Goal: Task Accomplishment & Management: Manage account settings

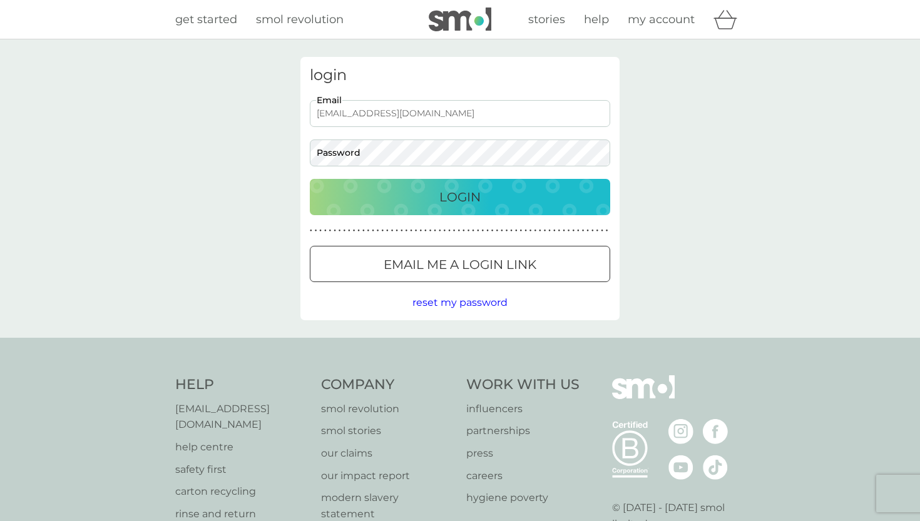
type input "[EMAIL_ADDRESS][DOMAIN_NAME]"
click at [460, 197] on button "Login" at bounding box center [460, 197] width 300 height 36
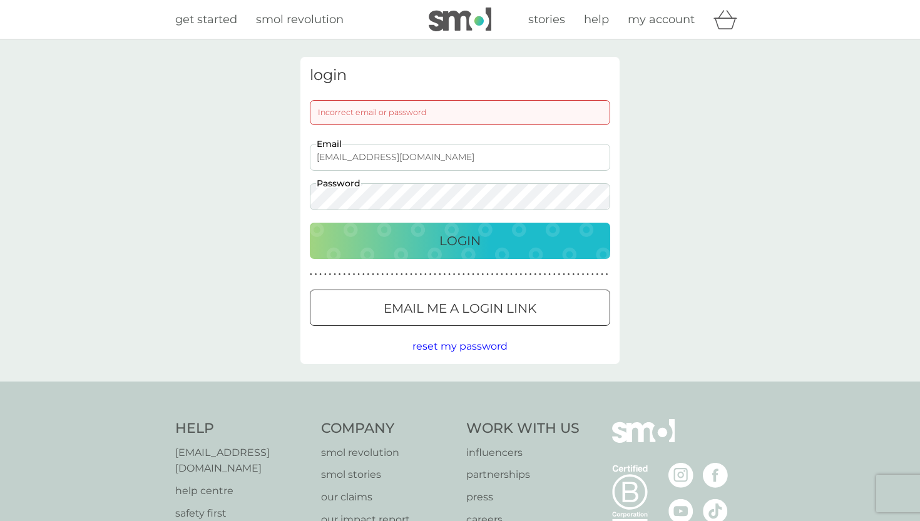
click at [460, 240] on button "Login" at bounding box center [460, 241] width 300 height 36
click at [451, 306] on div at bounding box center [459, 308] width 45 height 13
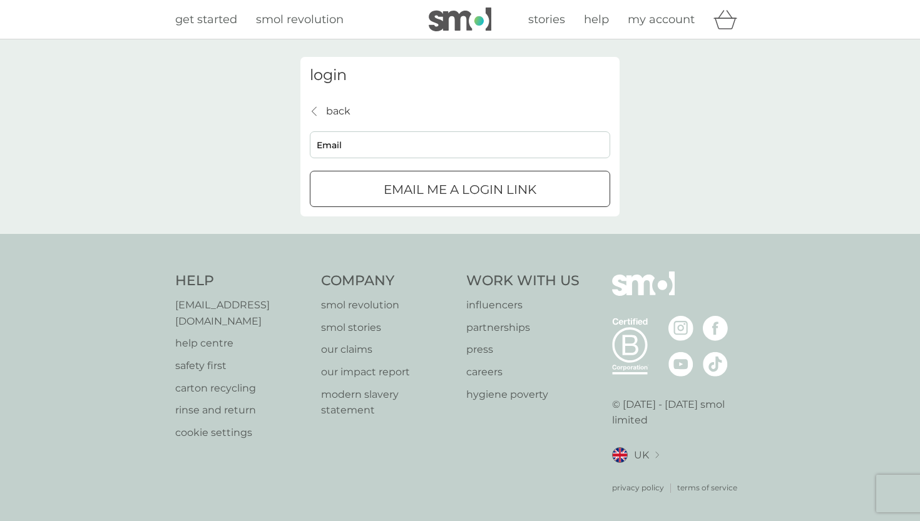
click at [457, 196] on p "Email me a login link" at bounding box center [460, 190] width 153 height 20
type input "[EMAIL_ADDRESS][DOMAIN_NAME]"
click at [440, 194] on div "submit" at bounding box center [459, 189] width 45 height 13
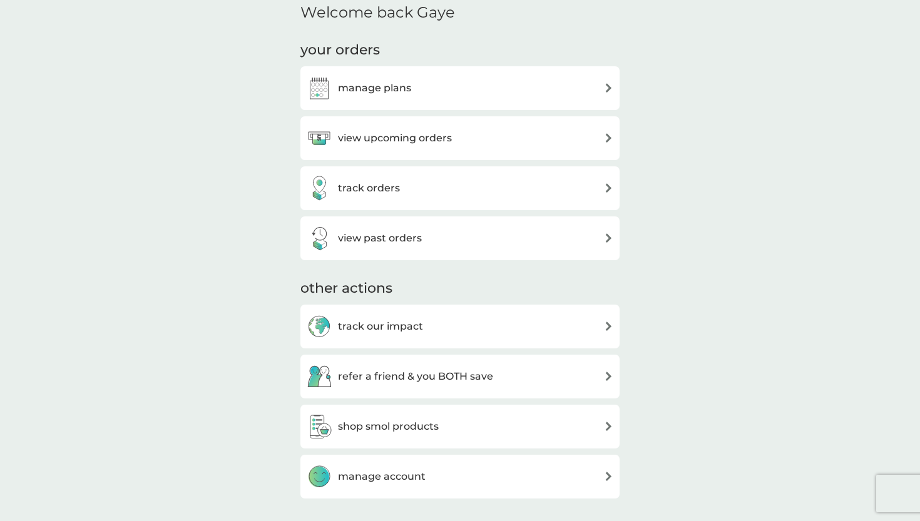
scroll to position [385, 0]
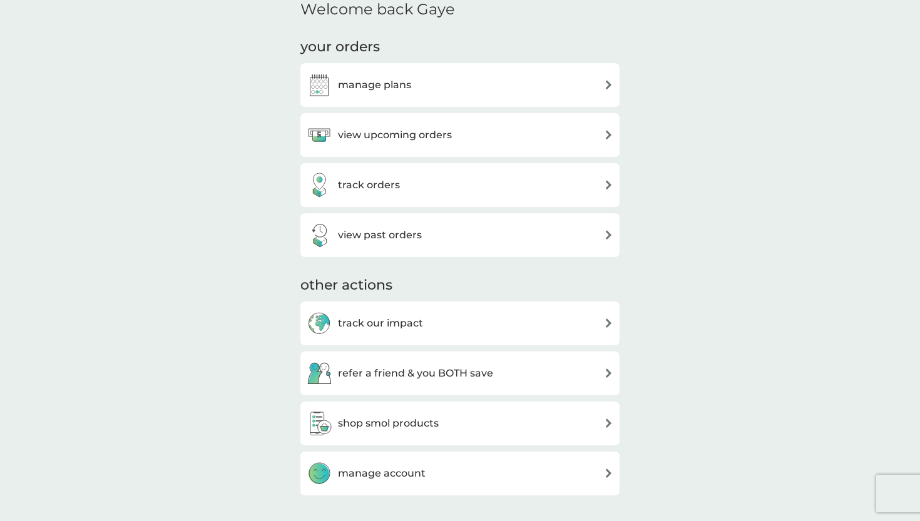
click at [385, 90] on h3 "manage plans" at bounding box center [374, 85] width 73 height 16
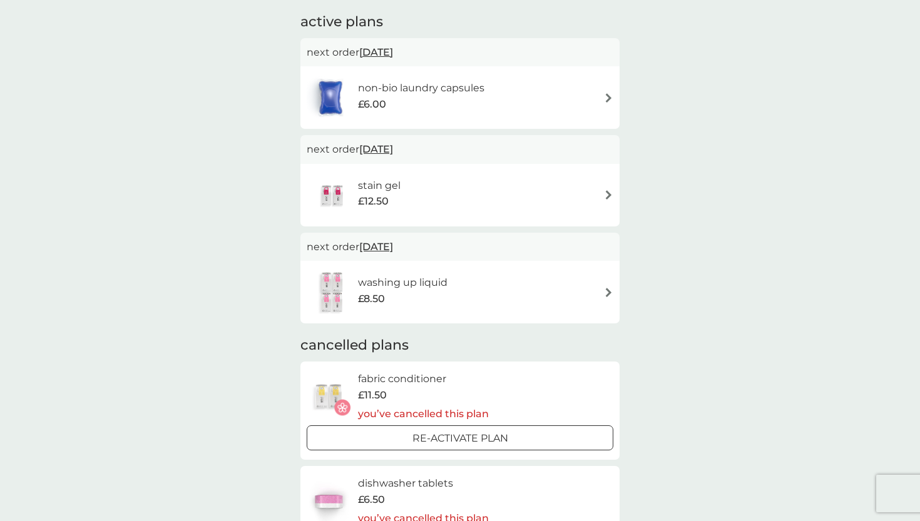
scroll to position [90, 0]
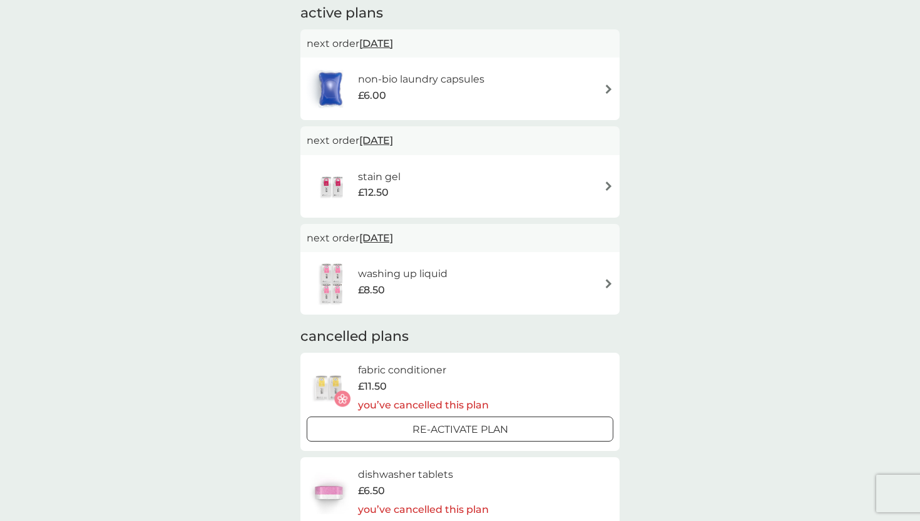
click at [493, 195] on div "stain gel £12.50" at bounding box center [460, 187] width 307 height 44
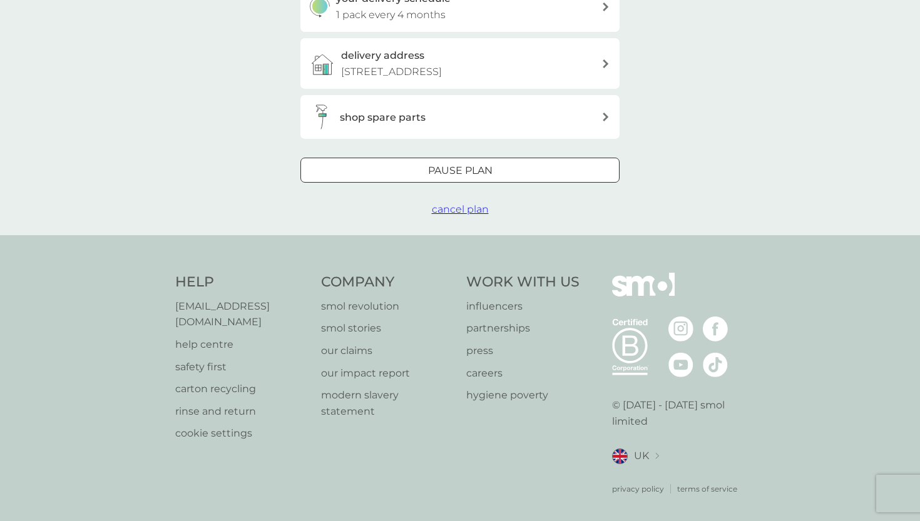
scroll to position [331, 0]
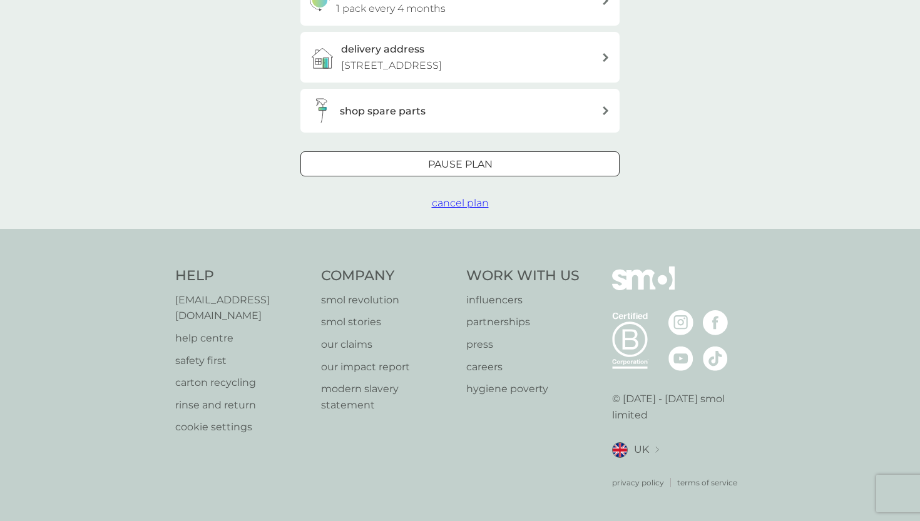
click at [457, 209] on span "cancel plan" at bounding box center [460, 203] width 57 height 12
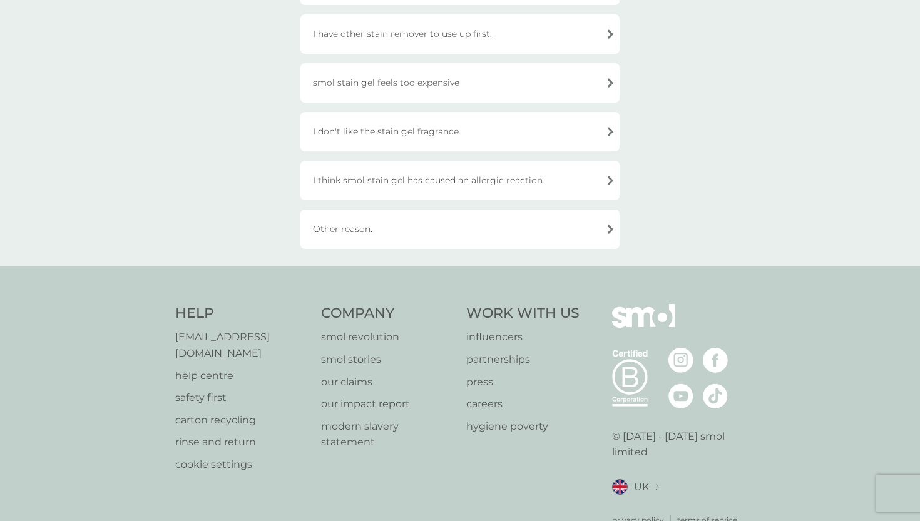
scroll to position [441, 0]
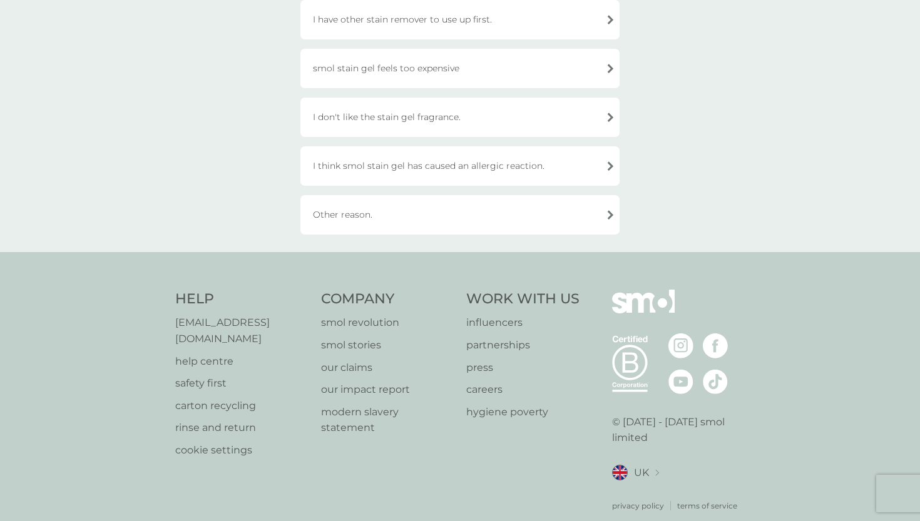
click at [375, 208] on div "Other reason." at bounding box center [459, 214] width 319 height 39
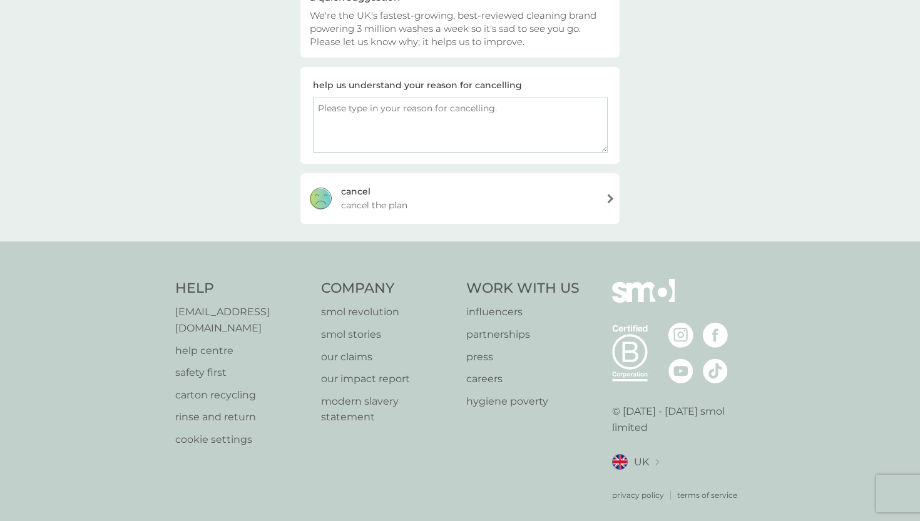
click at [401, 200] on span "cancel the plan" at bounding box center [374, 205] width 66 height 14
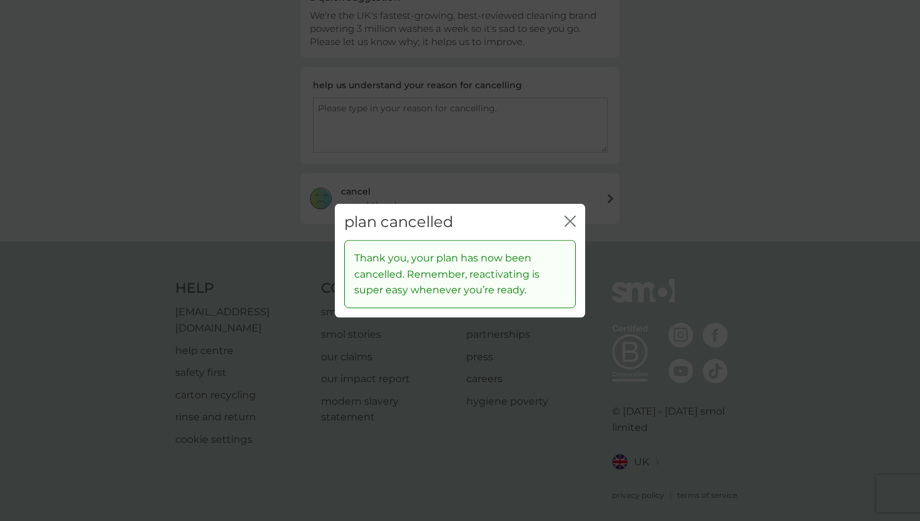
click at [571, 222] on icon "close" at bounding box center [569, 220] width 11 height 11
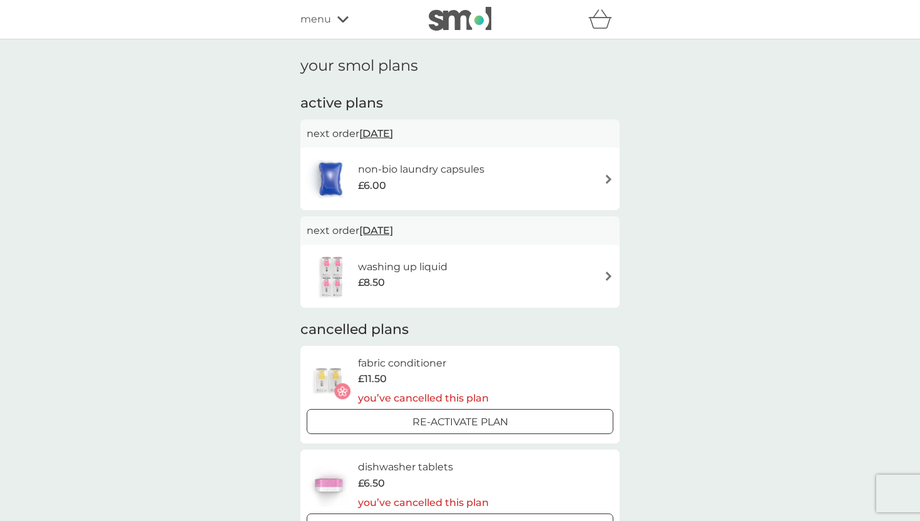
click at [435, 275] on div "£8.50" at bounding box center [402, 283] width 89 height 16
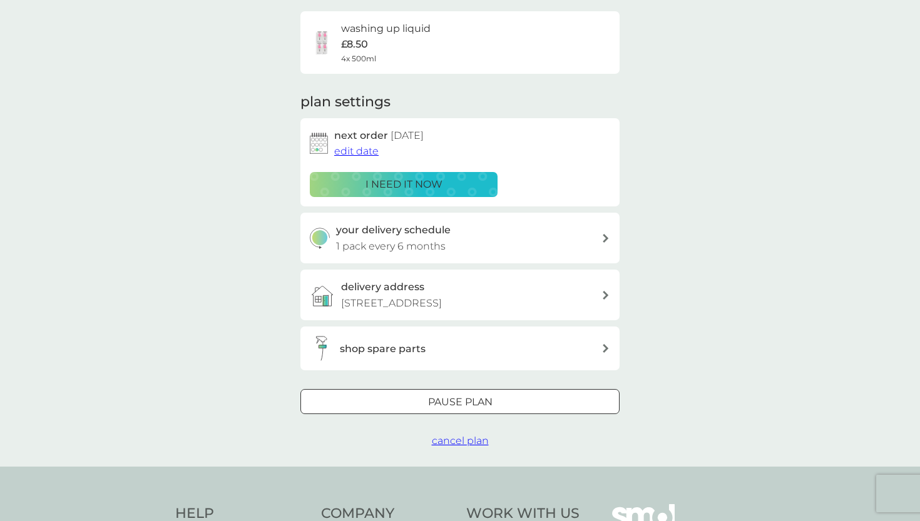
scroll to position [114, 0]
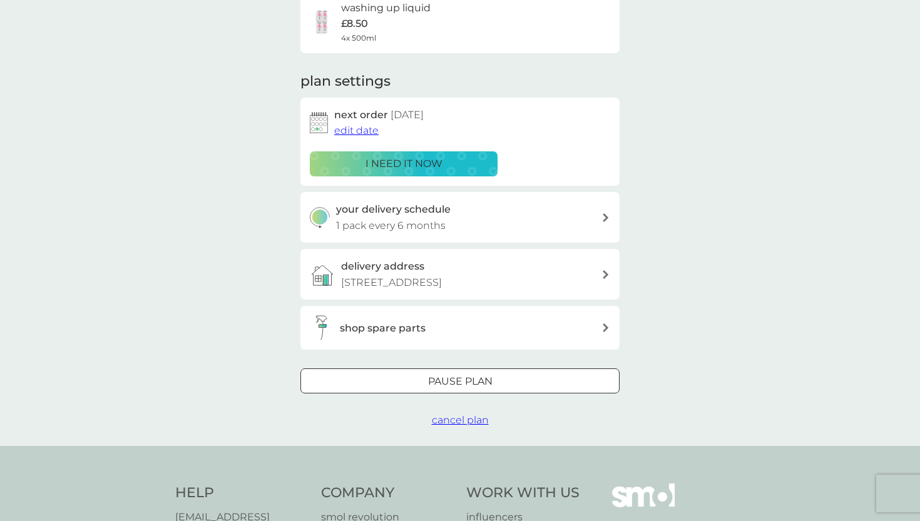
click at [462, 389] on div at bounding box center [459, 381] width 45 height 13
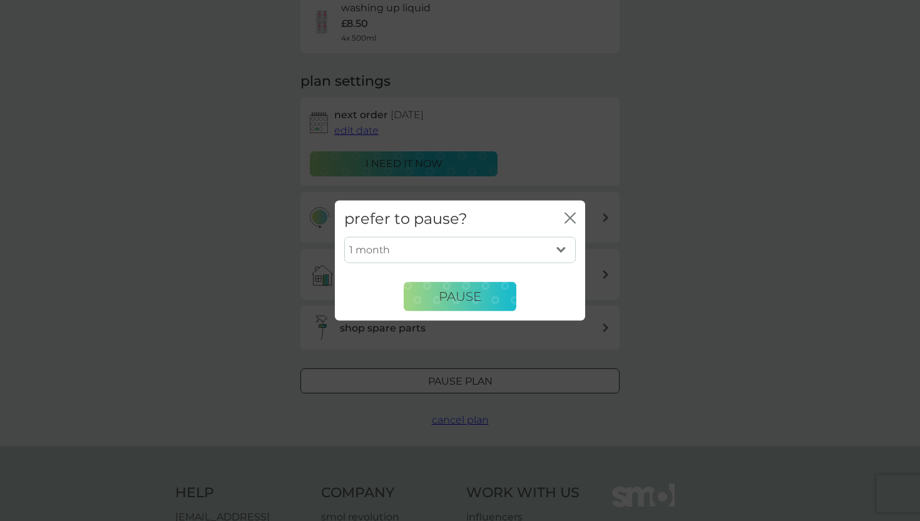
select select "6"
click at [455, 291] on span "Pause" at bounding box center [460, 296] width 43 height 15
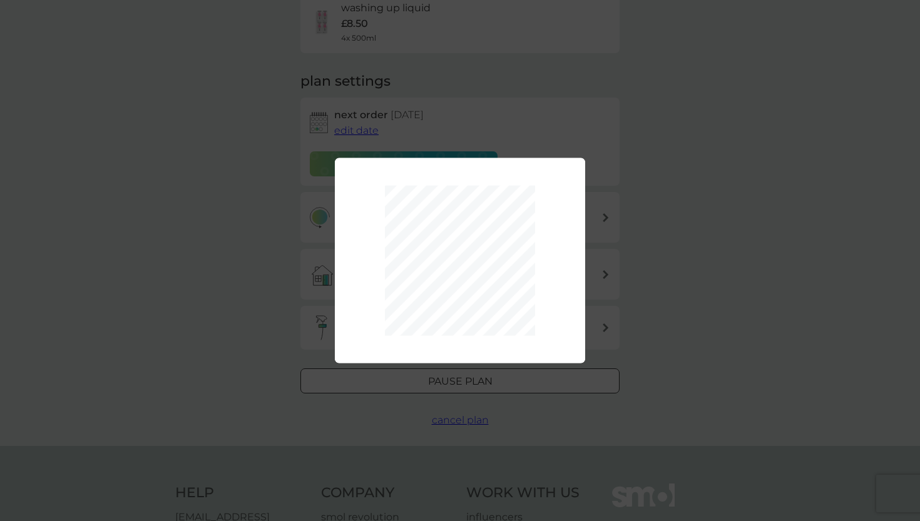
click at [200, 315] on div "1 month 2 months 3 months 4 months 5 months 6 months Pause" at bounding box center [460, 260] width 920 height 521
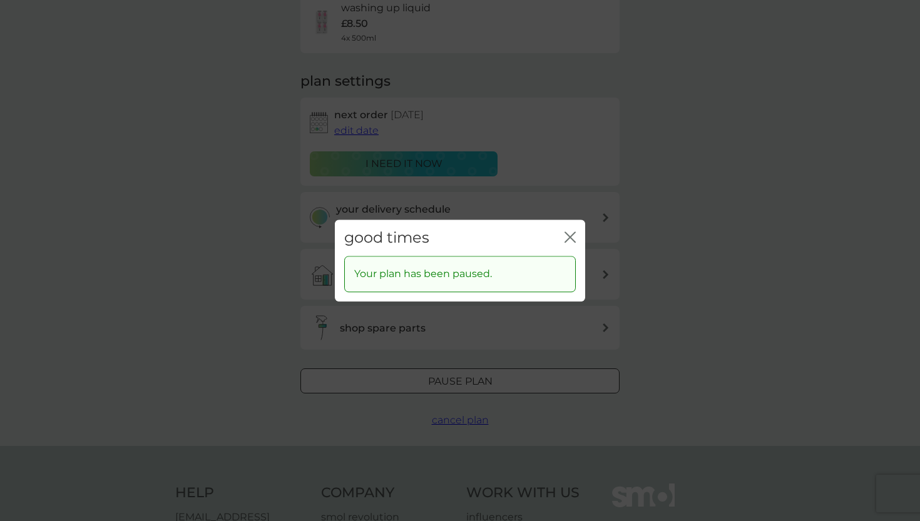
click at [566, 237] on icon "close" at bounding box center [569, 237] width 11 height 11
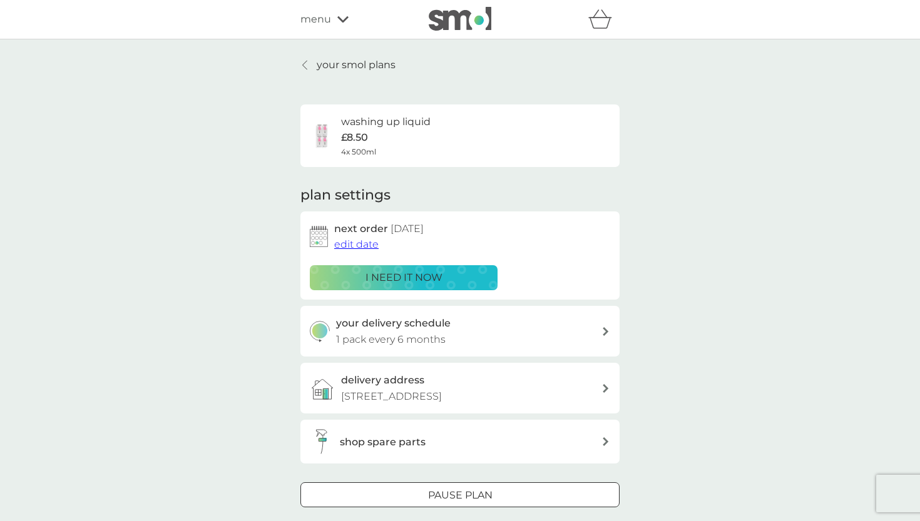
scroll to position [0, 0]
click at [339, 19] on icon at bounding box center [342, 19] width 11 height 6
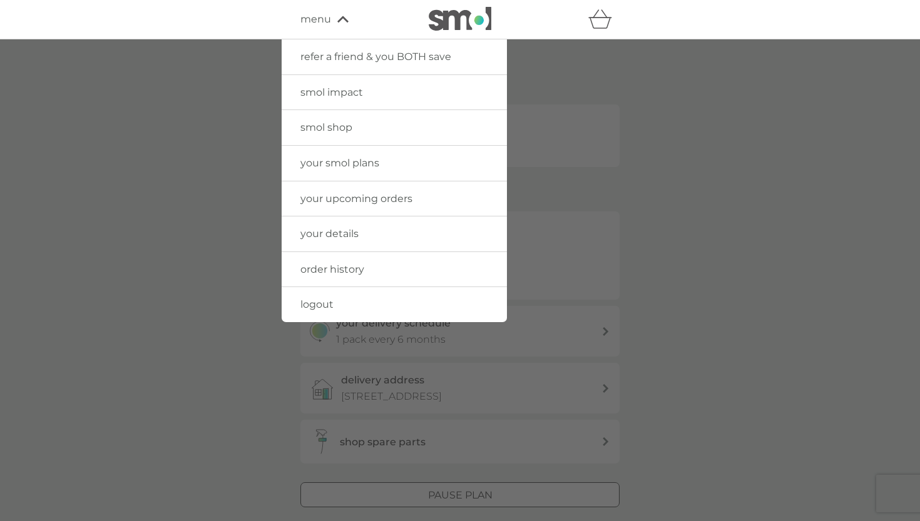
click at [326, 163] on span "your smol plans" at bounding box center [339, 163] width 79 height 12
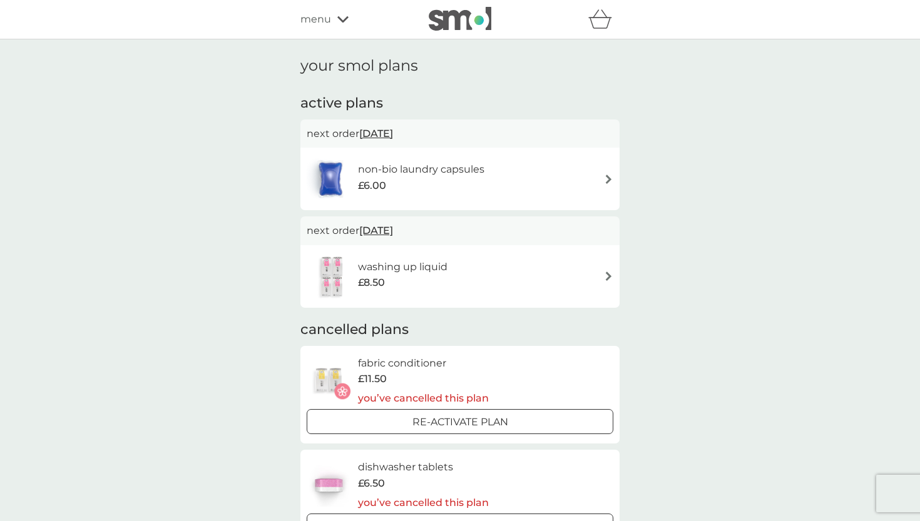
click at [408, 186] on div "£6.00" at bounding box center [421, 186] width 126 height 16
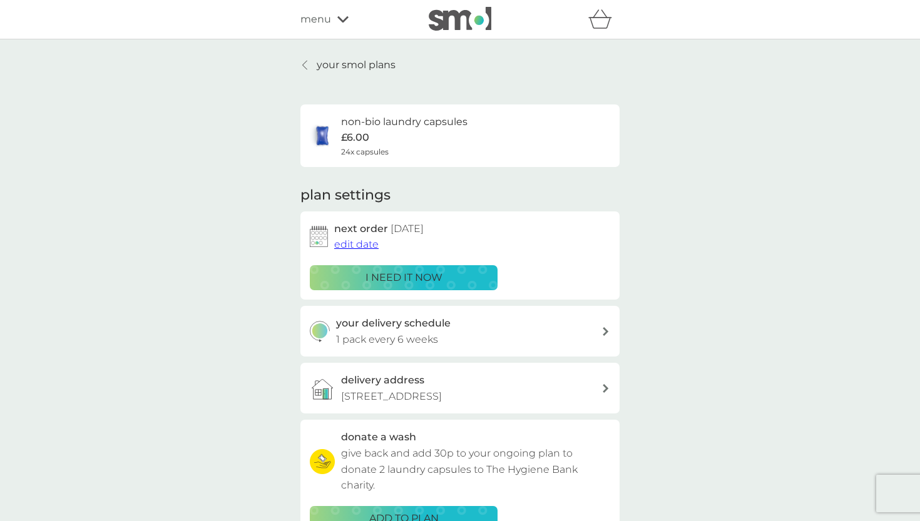
click at [177, 218] on div "your smol plans non-bio laundry capsules £6.00 24x capsules plan settings next …" at bounding box center [460, 337] width 920 height 597
